Goal: Information Seeking & Learning: Learn about a topic

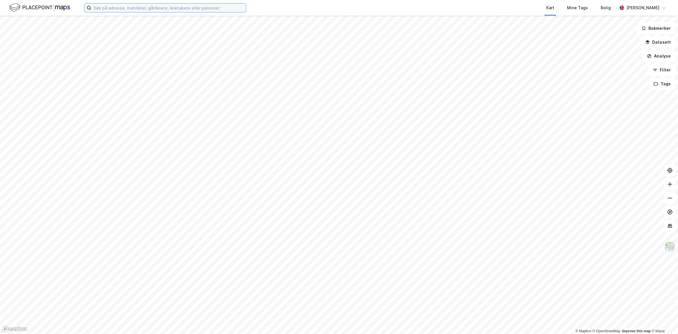
click at [124, 8] on input at bounding box center [168, 7] width 155 height 9
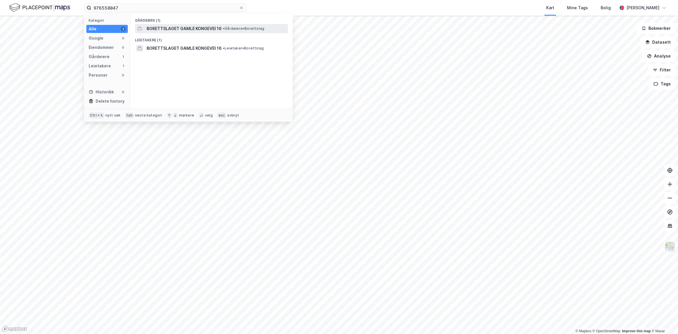
click at [217, 25] on span "BORETTSLAGET GAMLE KONGEVEI 16" at bounding box center [184, 28] width 75 height 7
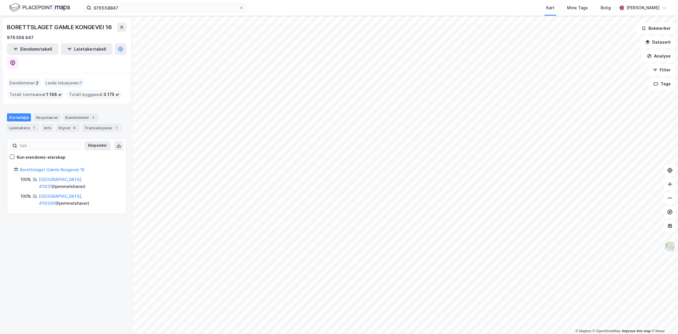
click at [23, 78] on div "Eiendommer : 2" at bounding box center [24, 82] width 34 height 9
click at [660, 43] on button "Datasett" at bounding box center [657, 42] width 35 height 12
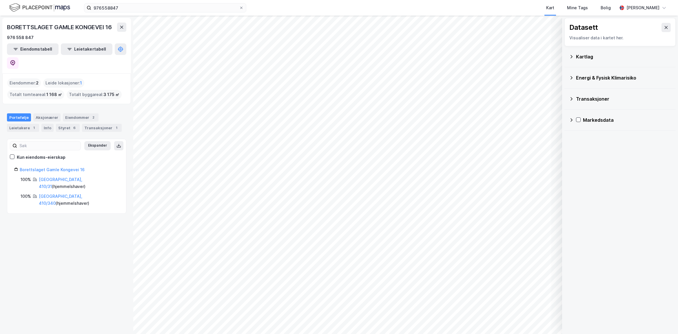
click at [571, 56] on icon at bounding box center [571, 56] width 5 height 5
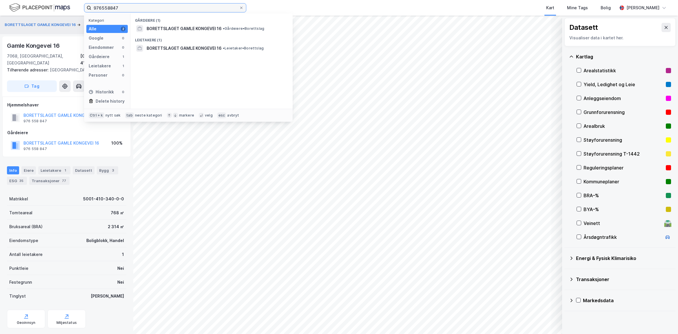
drag, startPoint x: 123, startPoint y: 6, endPoint x: 54, endPoint y: 3, distance: 69.9
click at [54, 3] on div "976558847 Kategori Alle 2 Google 0 Eiendommer 0 Gårdeiere 1 Leietakere 1 Person…" at bounding box center [339, 8] width 678 height 16
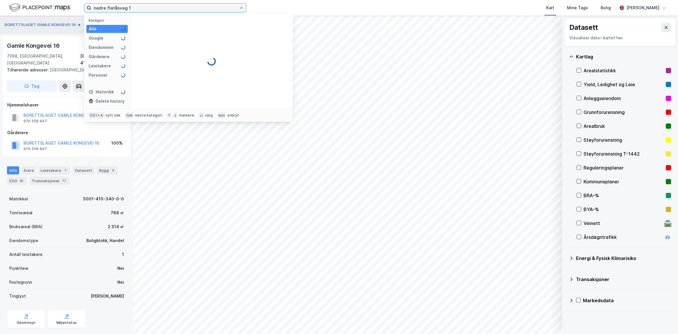
type input "nedre flatåsveg 1"
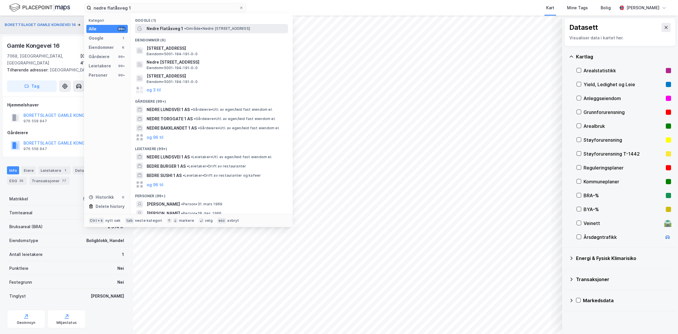
click at [189, 28] on span "• Område • [STREET_ADDRESS]" at bounding box center [217, 28] width 66 height 5
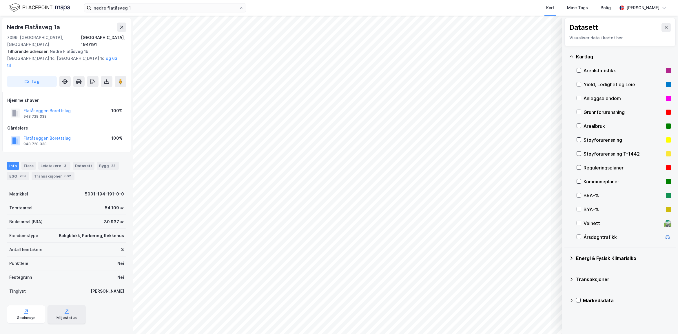
click at [56, 316] on div "Miljøstatus" at bounding box center [66, 318] width 20 height 5
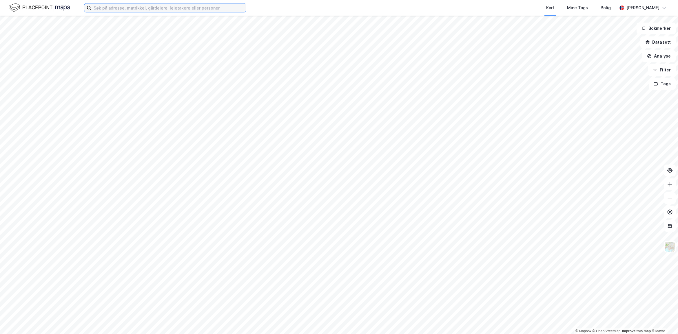
click at [216, 9] on input at bounding box center [168, 7] width 155 height 9
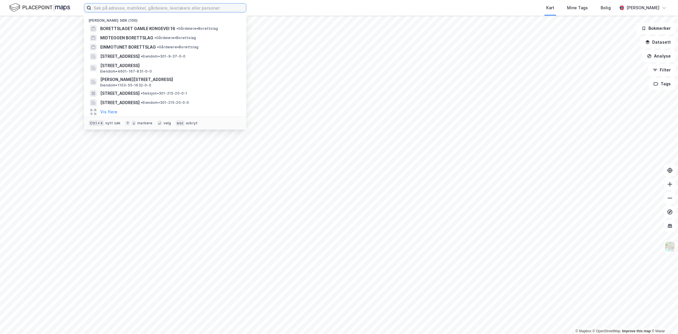
click at [142, 9] on input at bounding box center [168, 7] width 155 height 9
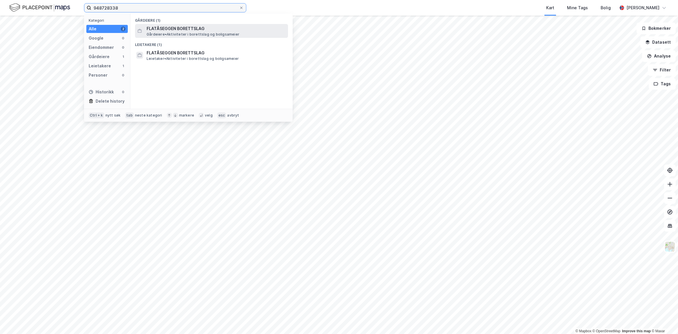
type input "948728338"
click at [170, 32] on span "Gårdeiere • Aktiviteter i borettslag og boligsameier" at bounding box center [193, 34] width 93 height 5
